Goal: Check status

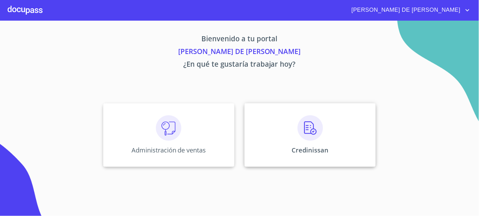
click at [256, 141] on div "Credinissan" at bounding box center [310, 135] width 131 height 64
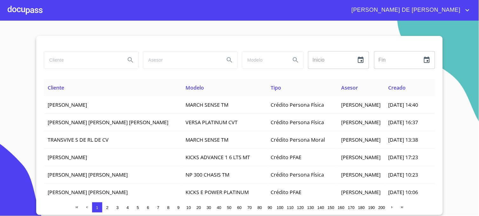
click at [75, 62] on input "search" at bounding box center [82, 59] width 76 height 17
type input "[PERSON_NAME]"
click at [132, 61] on icon "Search" at bounding box center [131, 60] width 8 height 8
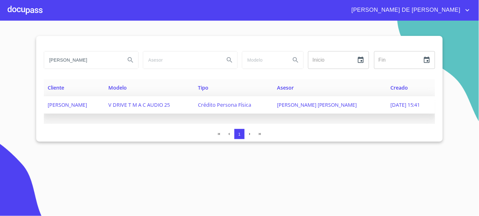
click at [334, 103] on span "[PERSON_NAME] [PERSON_NAME]" at bounding box center [317, 104] width 80 height 7
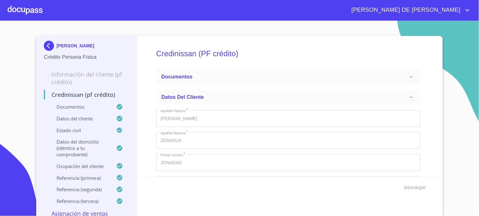
type input "21 de oct. de 1994"
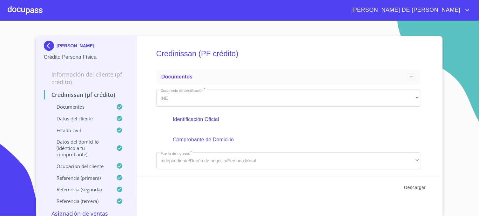
click at [419, 189] on span "Descargar" at bounding box center [415, 188] width 22 height 8
